Goal: Task Accomplishment & Management: Manage account settings

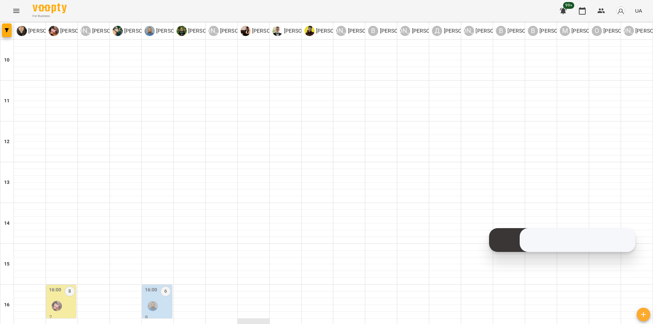
scroll to position [272, 0]
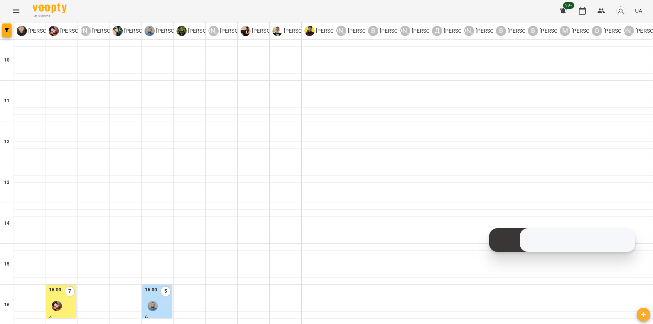
scroll to position [291, 0]
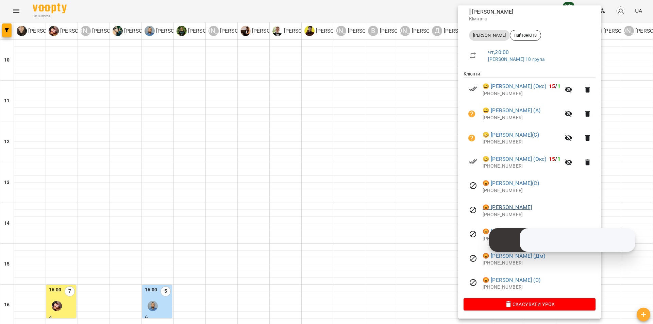
scroll to position [82, 0]
click at [396, 120] on div at bounding box center [326, 162] width 653 height 324
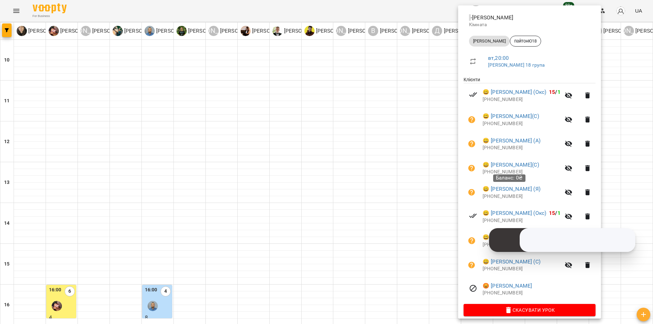
scroll to position [82, 0]
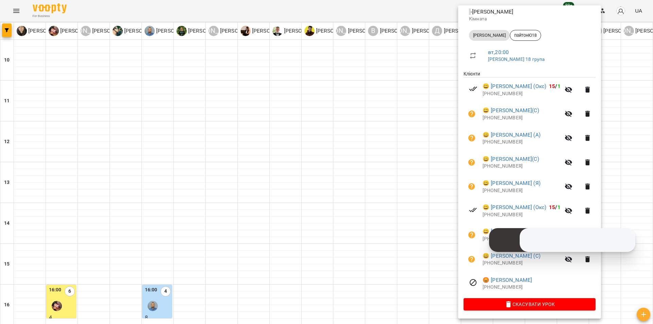
click at [398, 118] on div at bounding box center [326, 162] width 653 height 324
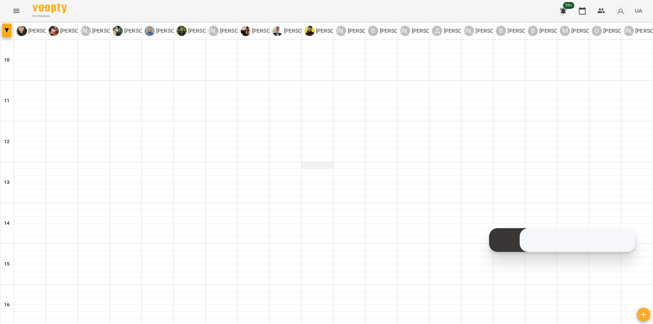
scroll to position [272, 0]
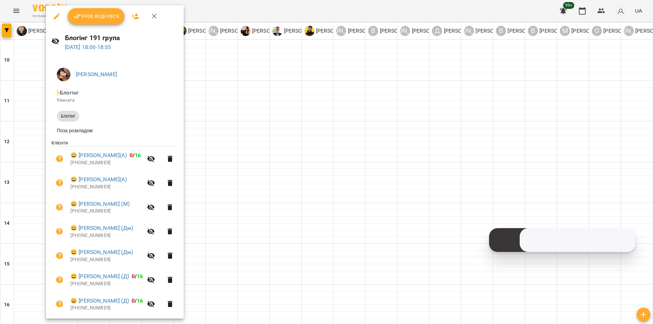
click at [303, 123] on div at bounding box center [326, 162] width 653 height 324
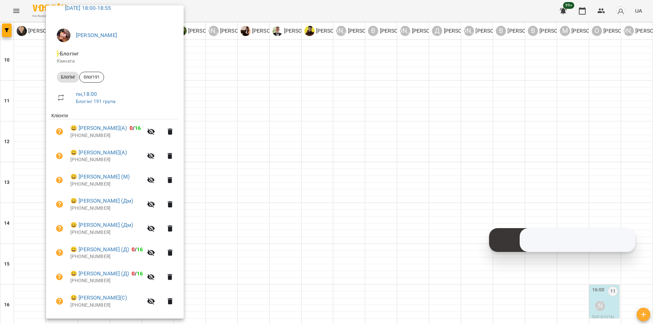
scroll to position [0, 0]
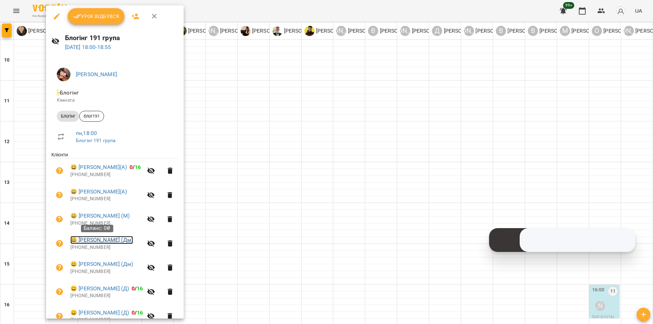
click at [109, 241] on link "😀 [PERSON_NAME] (Дм)" at bounding box center [101, 240] width 63 height 8
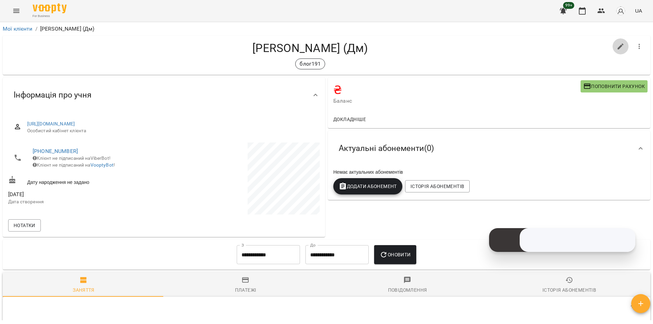
click at [618, 48] on icon "button" at bounding box center [620, 46] width 8 height 8
select select "**"
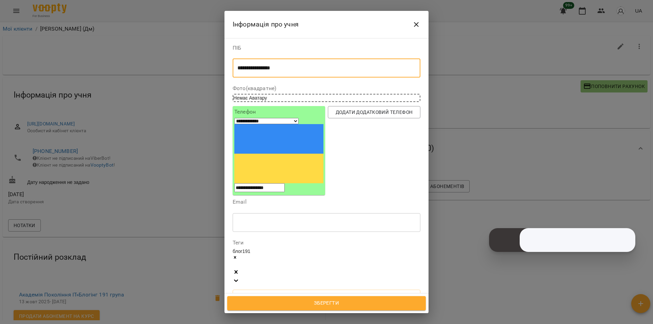
drag, startPoint x: 285, startPoint y: 66, endPoint x: 269, endPoint y: 72, distance: 17.0
click at [269, 72] on div "**********" at bounding box center [326, 67] width 188 height 19
click at [321, 70] on textarea "**********" at bounding box center [323, 68] width 173 height 6
click at [236, 256] on icon at bounding box center [235, 257] width 2 height 2
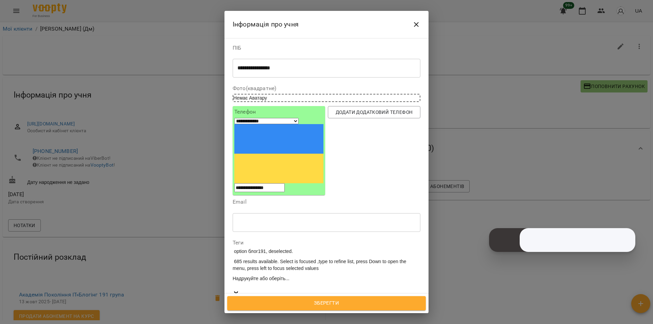
click at [332, 306] on span "Зберегти" at bounding box center [326, 303] width 184 height 9
